Goal: Information Seeking & Learning: Learn about a topic

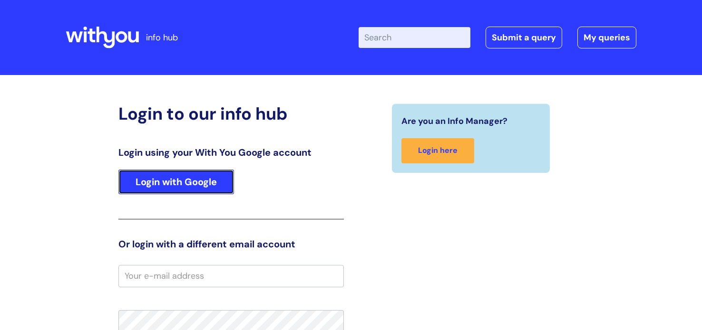
click at [213, 183] on link "Login with Google" at bounding box center [175, 182] width 115 height 25
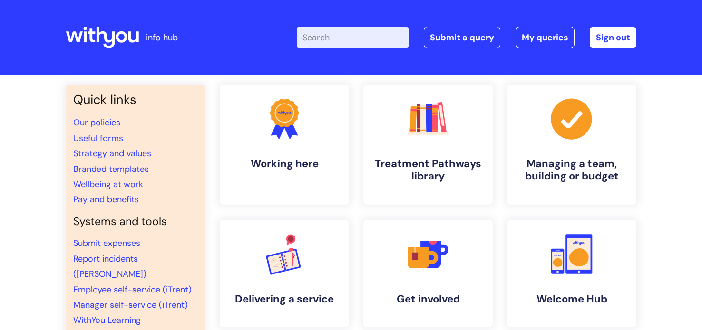
click at [343, 37] on input "Enter your search term here..." at bounding box center [353, 37] width 112 height 21
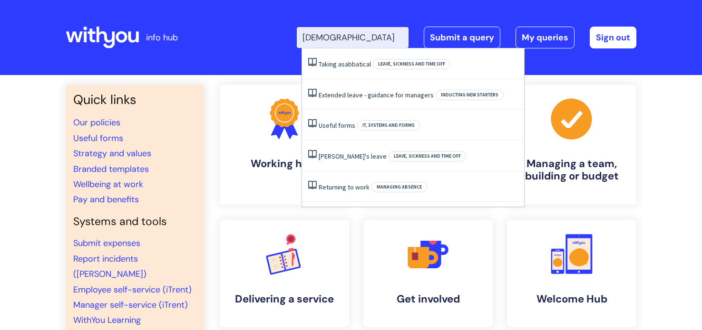
type input "sabbatical"
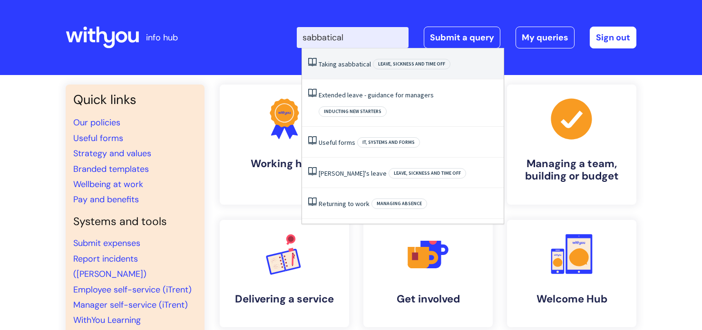
click at [327, 61] on link "Taking a sabbatical" at bounding box center [344, 64] width 52 height 9
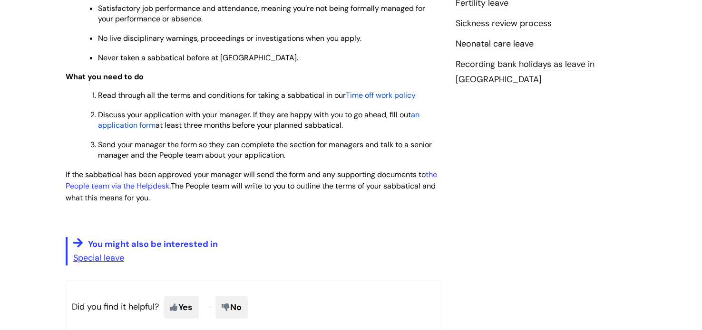
scroll to position [493, 0]
click at [148, 130] on span "an application form" at bounding box center [258, 119] width 321 height 20
